Goal: Check status: Check status

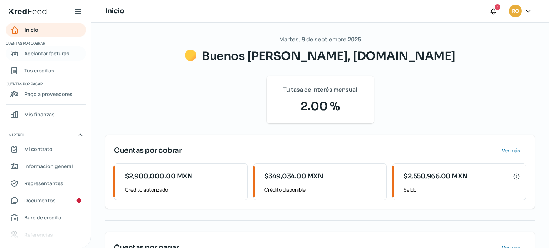
click at [41, 54] on span "Adelantar facturas" at bounding box center [46, 53] width 45 height 9
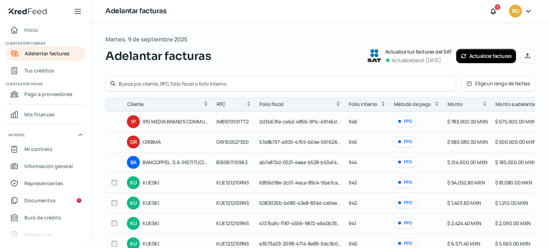
click at [486, 60] on button "Actualizar facturas" at bounding box center [486, 56] width 60 height 14
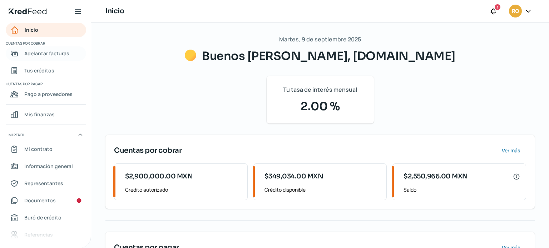
click at [35, 60] on link "Adelantar facturas" at bounding box center [46, 53] width 80 height 14
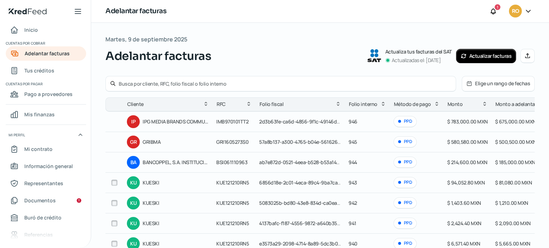
click at [472, 53] on button "Actualizar facturas" at bounding box center [486, 56] width 60 height 14
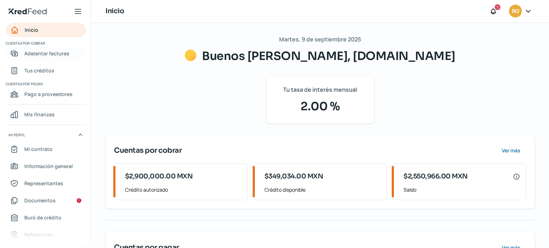
click at [47, 51] on span "Adelantar facturas" at bounding box center [46, 53] width 45 height 9
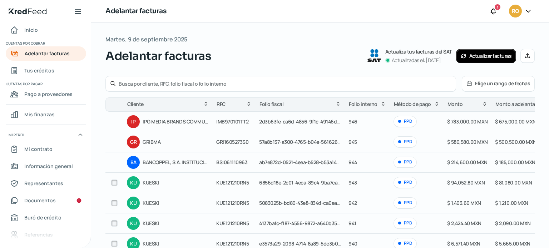
click at [482, 60] on button "Actualizar facturas" at bounding box center [486, 56] width 60 height 14
